Goal: Understand process/instructions: Learn how to perform a task or action

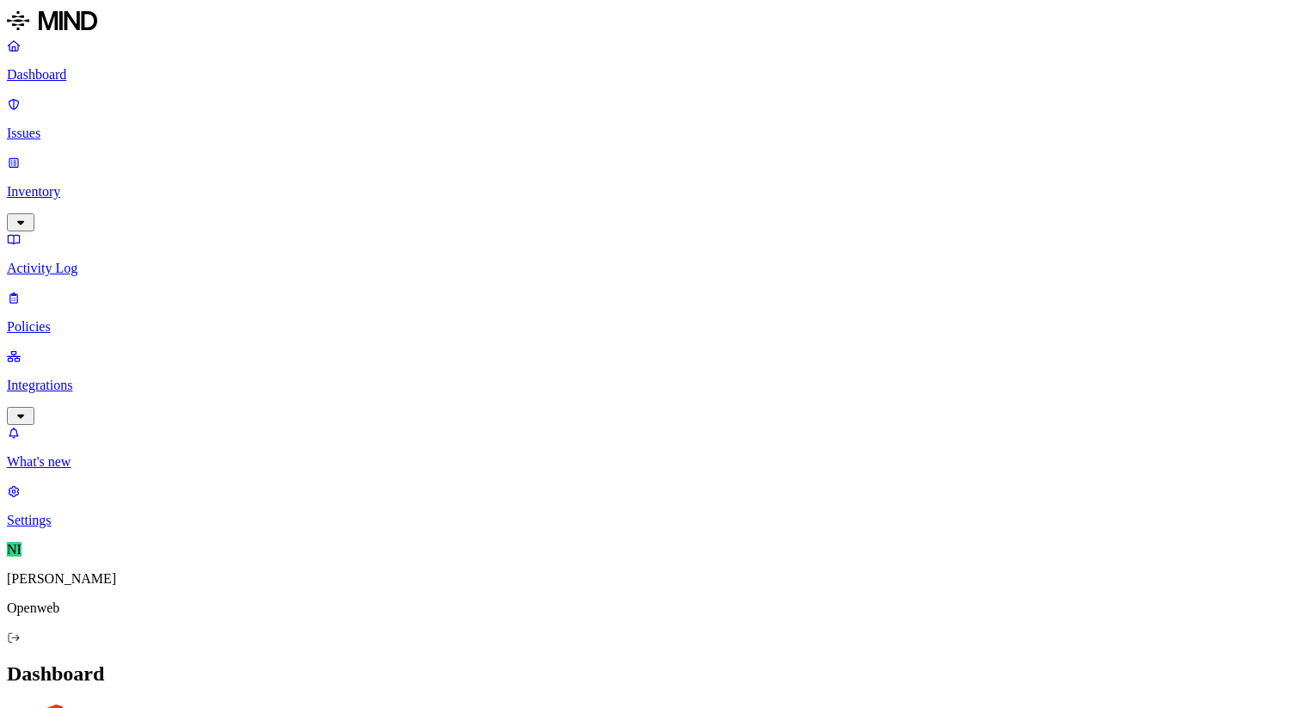
click at [106, 378] on p "Integrations" at bounding box center [650, 385] width 1287 height 15
click at [108, 513] on p "Endpoints" at bounding box center [650, 520] width 1287 height 15
